Goal: Task Accomplishment & Management: Complete application form

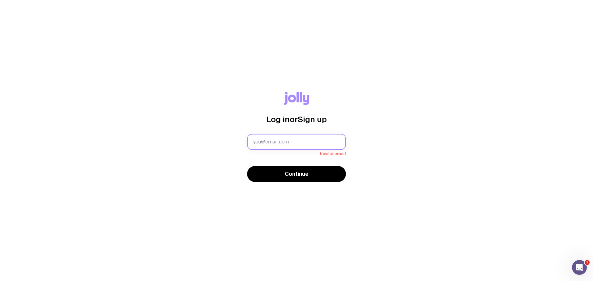
drag, startPoint x: 266, startPoint y: 142, endPoint x: 270, endPoint y: 142, distance: 4.0
click at [266, 142] on input "text" at bounding box center [296, 142] width 99 height 16
type input "[EMAIL_ADDRESS][PERSON_NAME][DOMAIN_NAME]"
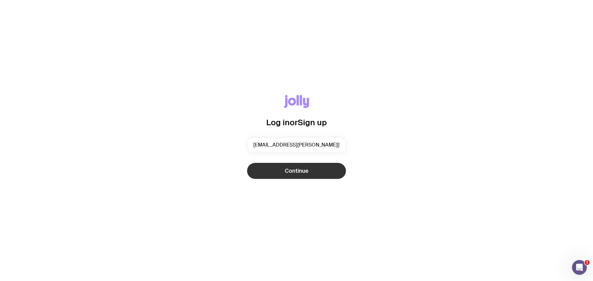
click at [287, 170] on span "Continue" at bounding box center [297, 170] width 24 height 7
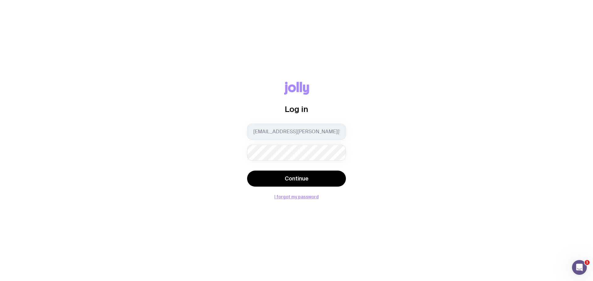
click at [247, 171] on button "Continue" at bounding box center [296, 179] width 99 height 16
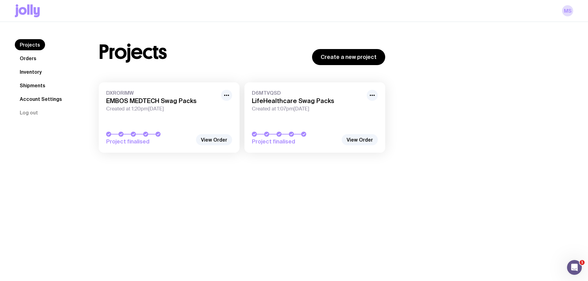
click at [35, 72] on link "Inventory" at bounding box center [31, 71] width 32 height 11
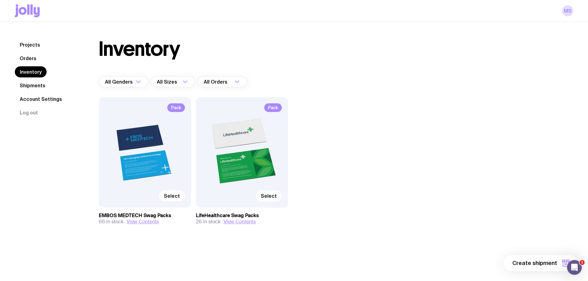
click at [267, 197] on span "Select" at bounding box center [269, 196] width 16 height 6
click at [0, 0] on input "Select" at bounding box center [0, 0] width 0 height 0
click at [552, 265] on span "1 item" at bounding box center [549, 263] width 15 height 7
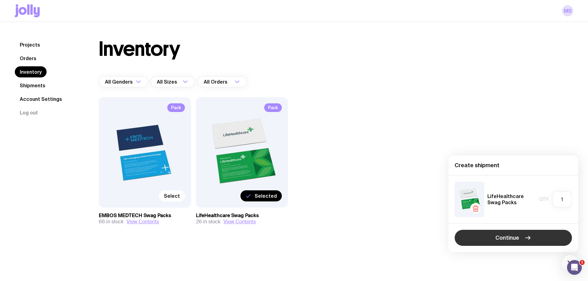
click at [514, 239] on span "Continue" at bounding box center [508, 237] width 24 height 7
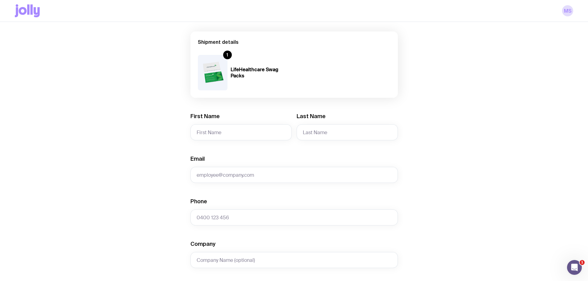
scroll to position [124, 0]
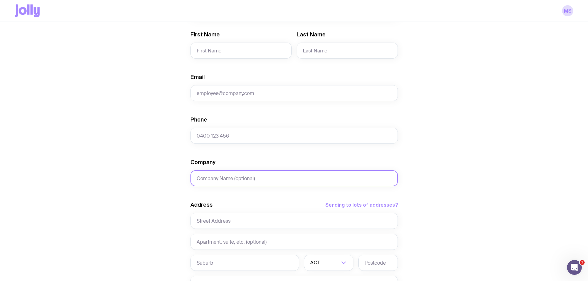
click at [230, 183] on input "Company" at bounding box center [295, 178] width 208 height 16
click at [222, 219] on input "text" at bounding box center [295, 221] width 208 height 16
paste input "[STREET_ADDRESS]"
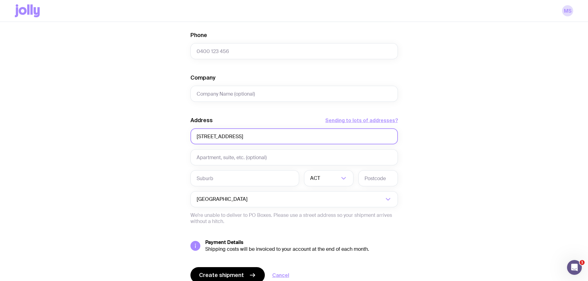
scroll to position [216, 0]
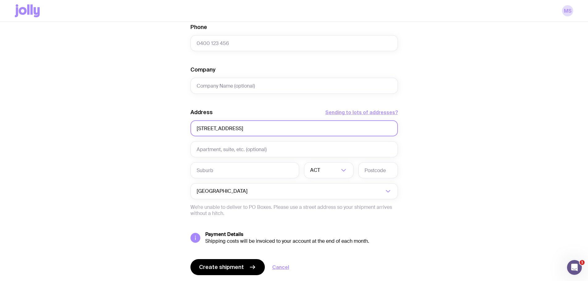
click at [254, 128] on input "[STREET_ADDRESS]" at bounding box center [295, 128] width 208 height 16
type input "[STREET_ADDRESS]"
click at [252, 168] on input "text" at bounding box center [245, 170] width 109 height 16
paste input "Chatswood"
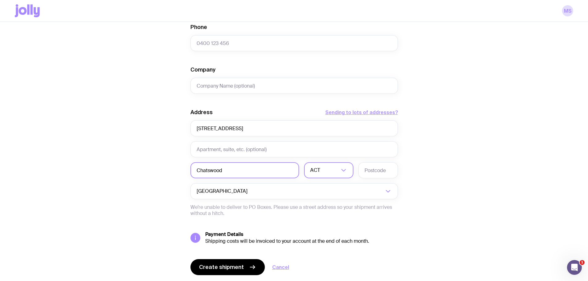
type input "Chatswood"
click at [327, 171] on input "Search for option" at bounding box center [324, 170] width 29 height 16
click at [328, 198] on li "[GEOGRAPHIC_DATA]" at bounding box center [329, 202] width 49 height 13
click at [267, 128] on input "[STREET_ADDRESS]" at bounding box center [295, 128] width 208 height 16
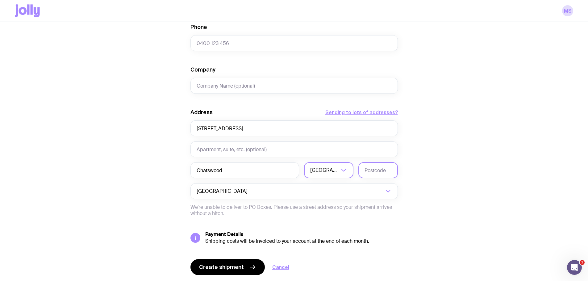
click at [378, 168] on input "text" at bounding box center [379, 170] width 40 height 16
paste input "2067"
type input "2067"
drag, startPoint x: 282, startPoint y: 125, endPoint x: 244, endPoint y: 127, distance: 38.4
click at [244, 127] on input "[STREET_ADDRESS]" at bounding box center [295, 128] width 208 height 16
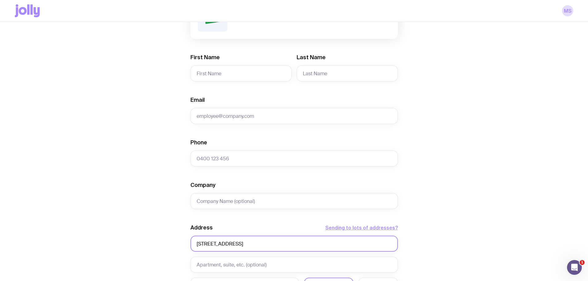
scroll to position [93, 0]
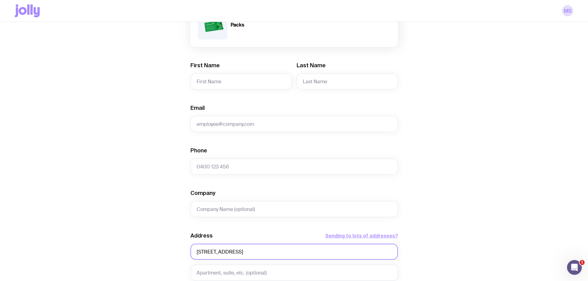
type input "[STREET_ADDRESS]"
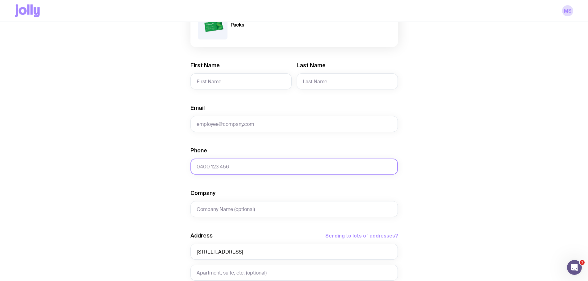
click at [239, 168] on input "Phone" at bounding box center [295, 167] width 208 height 16
paste input "0414 758 779"
type input "0414 758 779"
click at [223, 81] on input "First Name" at bounding box center [241, 82] width 101 height 16
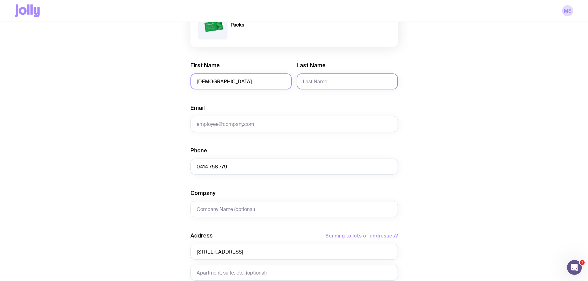
type input "[DEMOGRAPHIC_DATA]"
click at [305, 82] on input "Last Name" at bounding box center [347, 82] width 101 height 16
click at [307, 83] on input "F;eming" at bounding box center [347, 82] width 101 height 16
type input "[PERSON_NAME]"
click at [418, 91] on div "Create shipment Shipment details 1 LifeHealthcare Swag Packs First Name [DEMOGR…" at bounding box center [294, 189] width 559 height 470
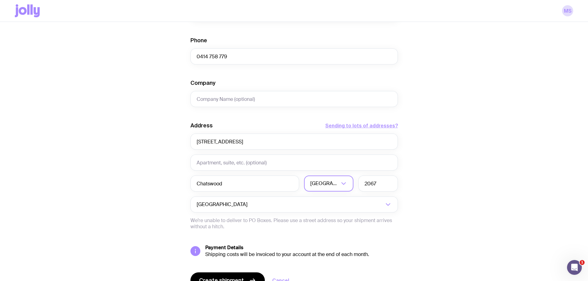
scroll to position [235, 0]
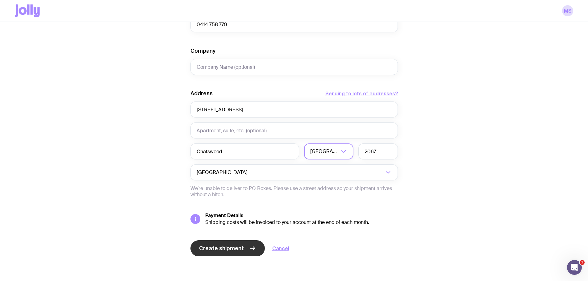
click at [209, 246] on span "Create shipment" at bounding box center [221, 248] width 45 height 7
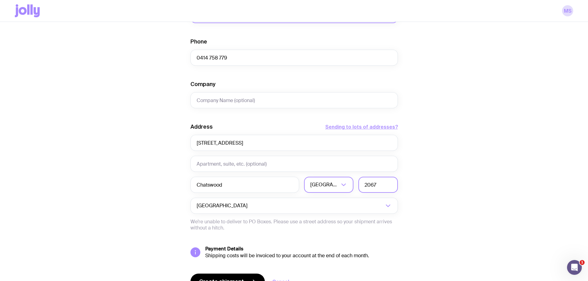
scroll to position [54, 0]
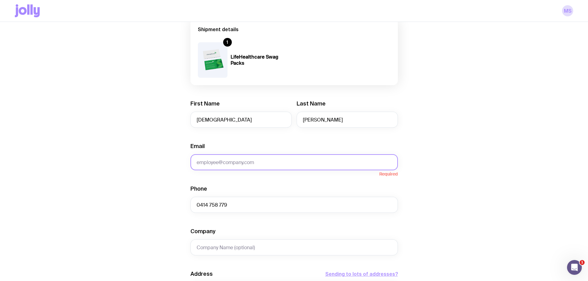
paste input "[EMAIL_ADDRESS][DOMAIN_NAME]"
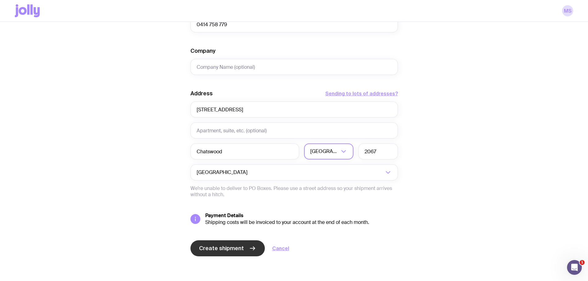
type input "[EMAIL_ADDRESS][DOMAIN_NAME]"
click at [225, 245] on span "Create shipment" at bounding box center [221, 248] width 45 height 7
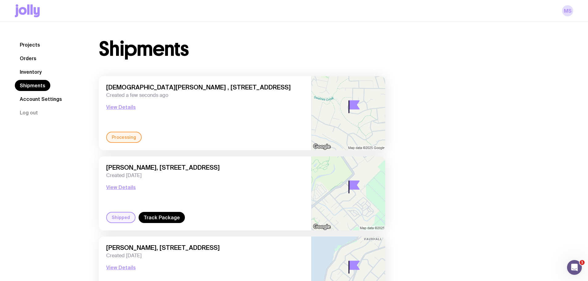
click at [32, 72] on link "Inventory" at bounding box center [31, 71] width 32 height 11
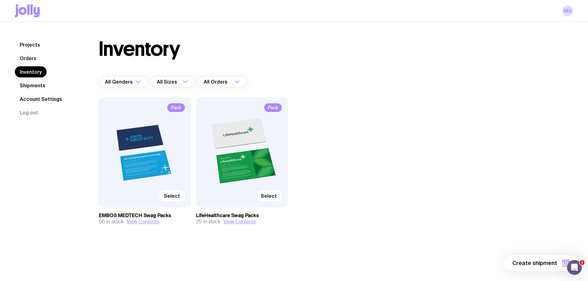
click at [274, 195] on span "Select" at bounding box center [269, 196] width 16 height 6
click at [0, 0] on input "Select" at bounding box center [0, 0] width 0 height 0
click at [551, 262] on span "1 item" at bounding box center [549, 263] width 15 height 7
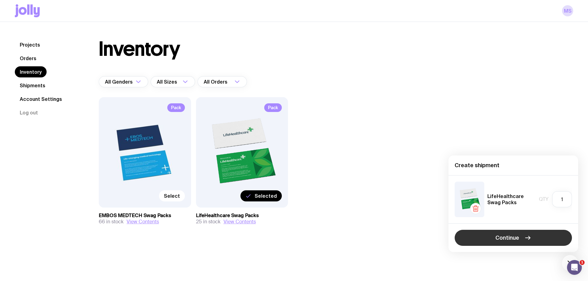
click at [513, 244] on button "Continue" at bounding box center [513, 238] width 117 height 16
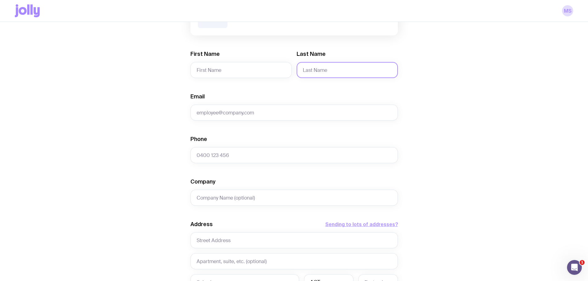
scroll to position [185, 0]
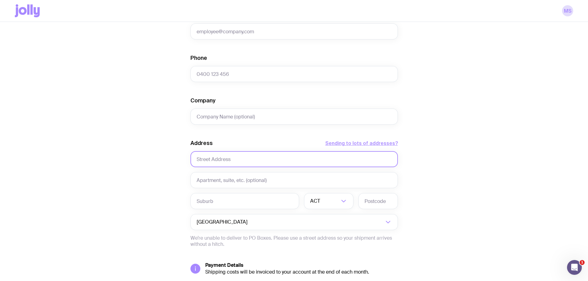
click at [248, 153] on input "text" at bounding box center [295, 159] width 208 height 16
paste input "[STREET_ADDRESS]"
click at [232, 160] on input "[STREET_ADDRESS]" at bounding box center [295, 159] width 208 height 16
type input "[STREET_ADDRESS]"
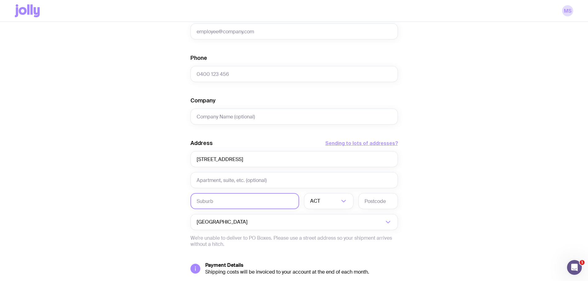
click at [238, 204] on input "text" at bounding box center [245, 201] width 109 height 16
paste input "[GEOGRAPHIC_DATA]"
type input "[GEOGRAPHIC_DATA]"
click at [326, 202] on input "Search for option" at bounding box center [331, 201] width 18 height 16
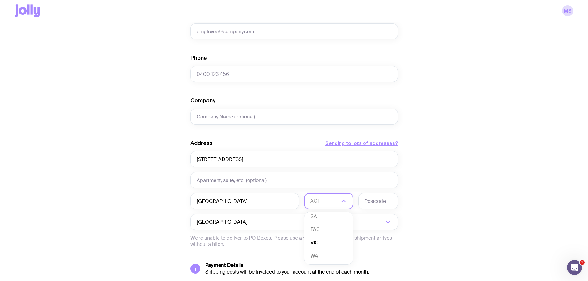
click at [325, 242] on li "VIC" at bounding box center [329, 243] width 49 height 13
click at [377, 202] on input "text" at bounding box center [379, 201] width 40 height 16
click at [259, 161] on input "[STREET_ADDRESS]" at bounding box center [295, 159] width 208 height 16
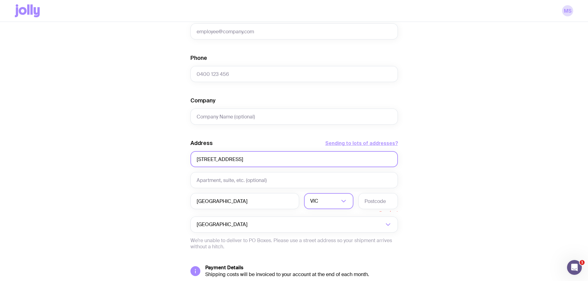
click at [259, 161] on input "[STREET_ADDRESS]" at bounding box center [295, 159] width 208 height 16
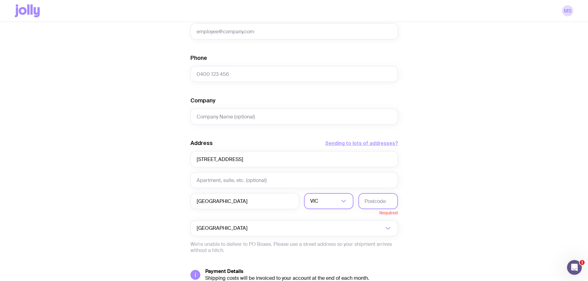
click at [371, 200] on input "text" at bounding box center [379, 201] width 40 height 16
paste input "3058"
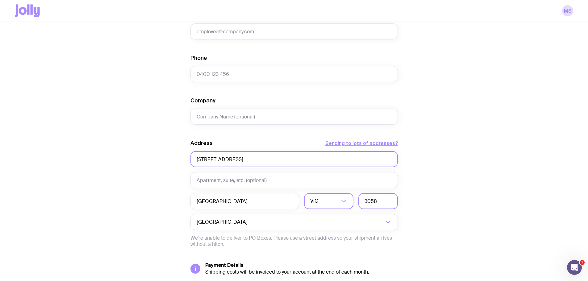
type input "3058"
drag, startPoint x: 261, startPoint y: 162, endPoint x: 218, endPoint y: 161, distance: 43.3
click at [218, 161] on input "[STREET_ADDRESS]" at bounding box center [295, 159] width 208 height 16
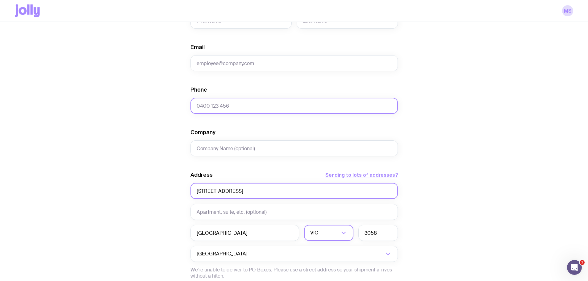
scroll to position [93, 0]
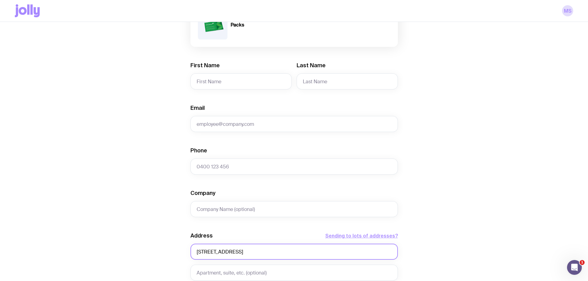
type input "[STREET_ADDRESS]"
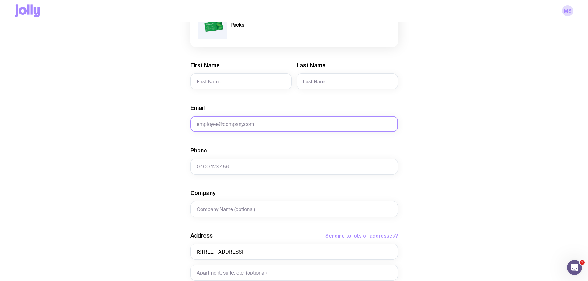
click at [234, 126] on input "Email" at bounding box center [295, 124] width 208 height 16
paste input "[EMAIL_ADDRESS][DOMAIN_NAME]"
type input "[EMAIL_ADDRESS][DOMAIN_NAME]"
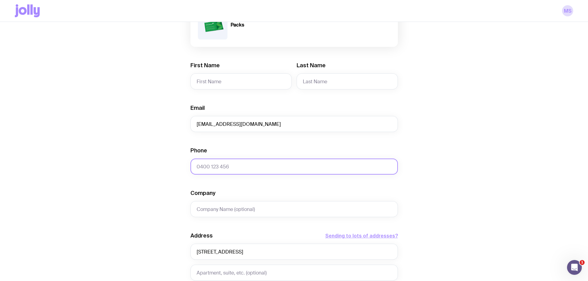
click at [219, 166] on input "Phone" at bounding box center [295, 167] width 208 height 16
paste input "0481 865 318"
type input "0481 865 318"
click at [218, 77] on input "First Name" at bounding box center [241, 82] width 101 height 16
paste input "[PERSON_NAME]"
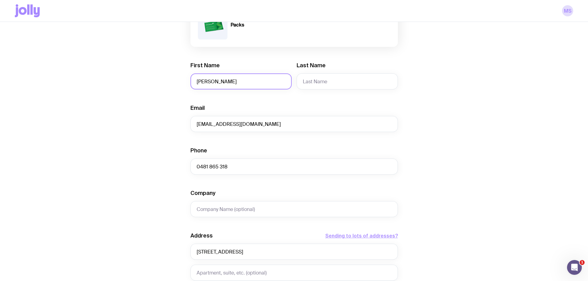
type input "[PERSON_NAME]"
click at [323, 81] on input "Last Name" at bounding box center [347, 82] width 101 height 16
paste input "Elmaghraby"
click at [303, 83] on input "Elmaghraby" at bounding box center [347, 82] width 101 height 16
type input "Elmaghraby"
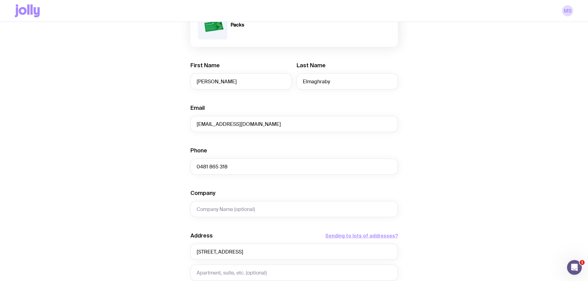
click at [490, 157] on div "Create shipment Shipment details 1 LifeHealthcare Swag Packs First Name [PERSON…" at bounding box center [294, 189] width 559 height 470
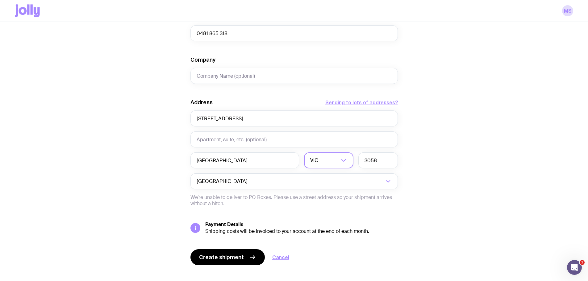
scroll to position [235, 0]
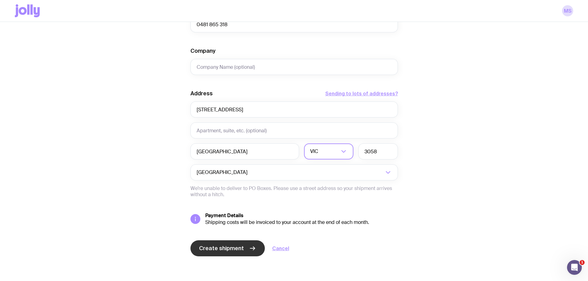
click at [208, 250] on span "Create shipment" at bounding box center [221, 248] width 45 height 7
